Goal: Task Accomplishment & Management: Use online tool/utility

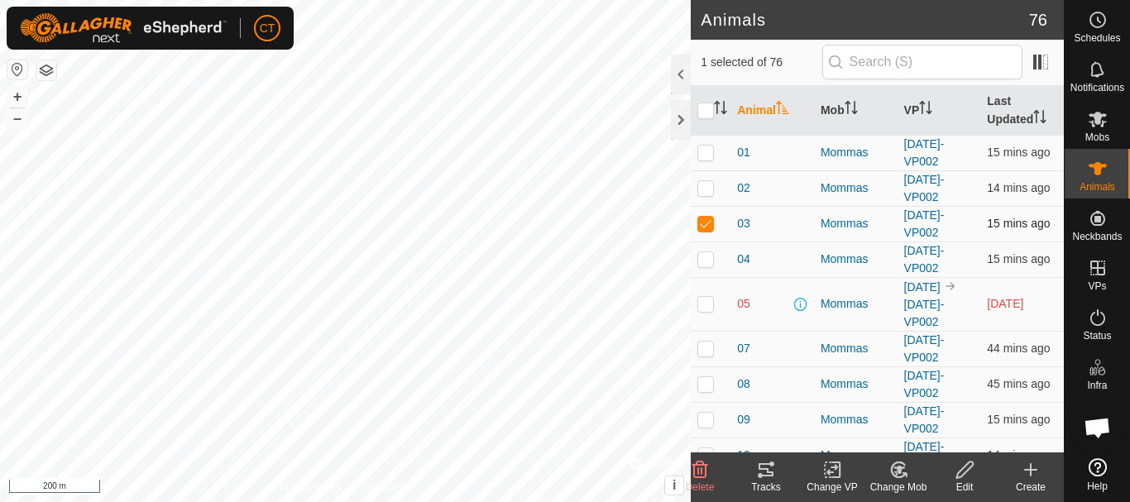
click at [706, 227] on p-checkbox at bounding box center [705, 223] width 17 height 13
checkbox input "false"
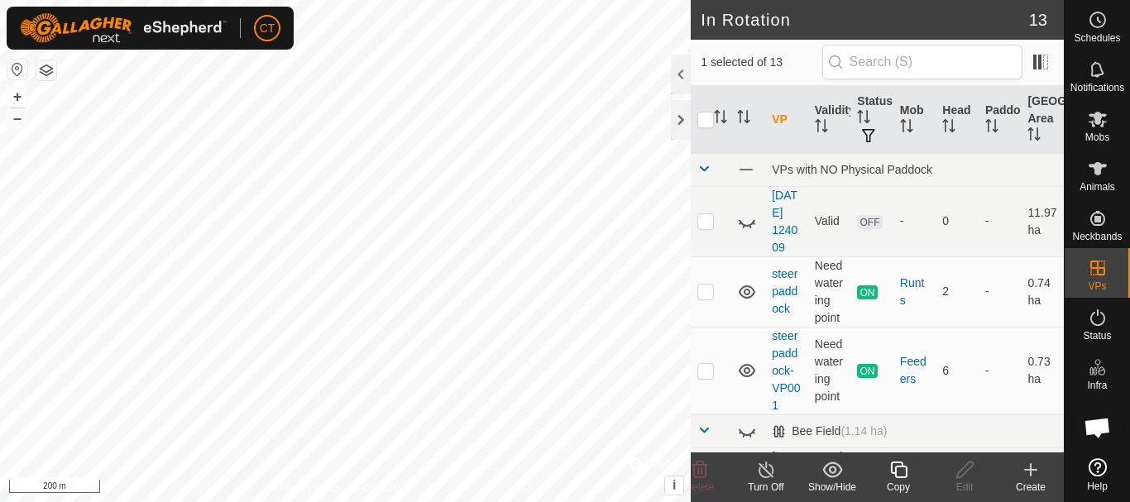
click at [897, 475] on icon at bounding box center [898, 470] width 21 height 20
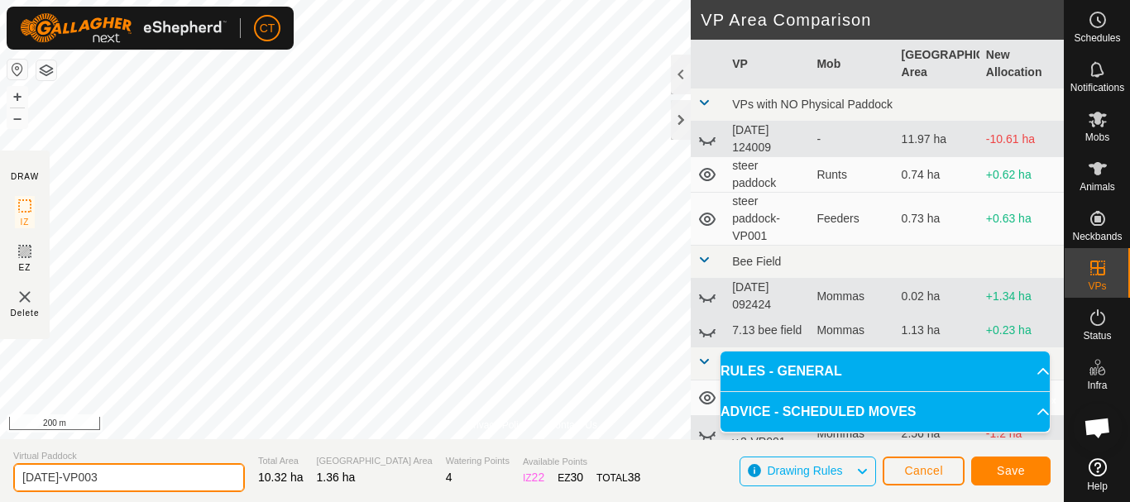
click at [193, 478] on input "9.22.25-VP003" at bounding box center [129, 477] width 232 height 29
type input "10.13.25"
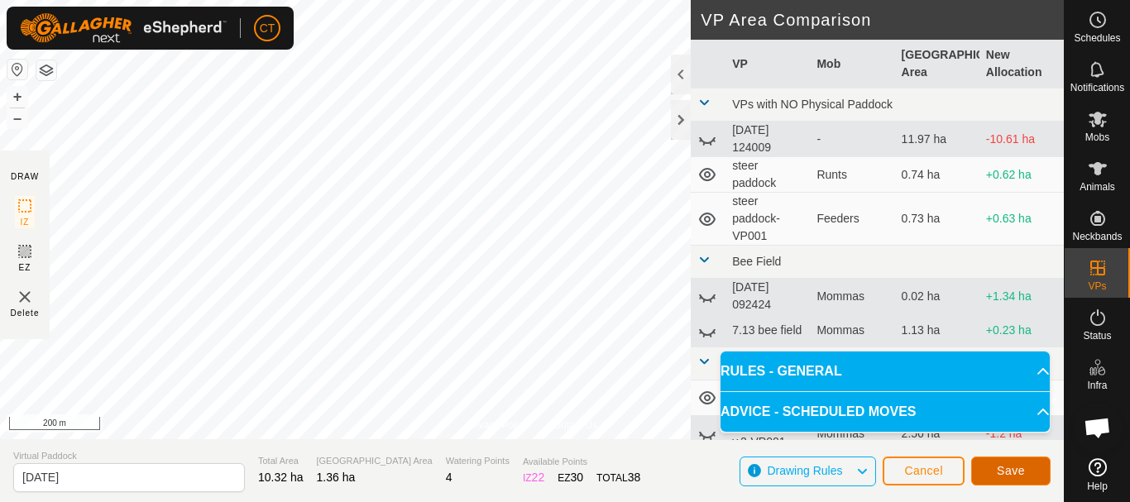
click at [1008, 468] on span "Save" at bounding box center [1011, 470] width 28 height 13
